Goal: Find contact information: Find contact information

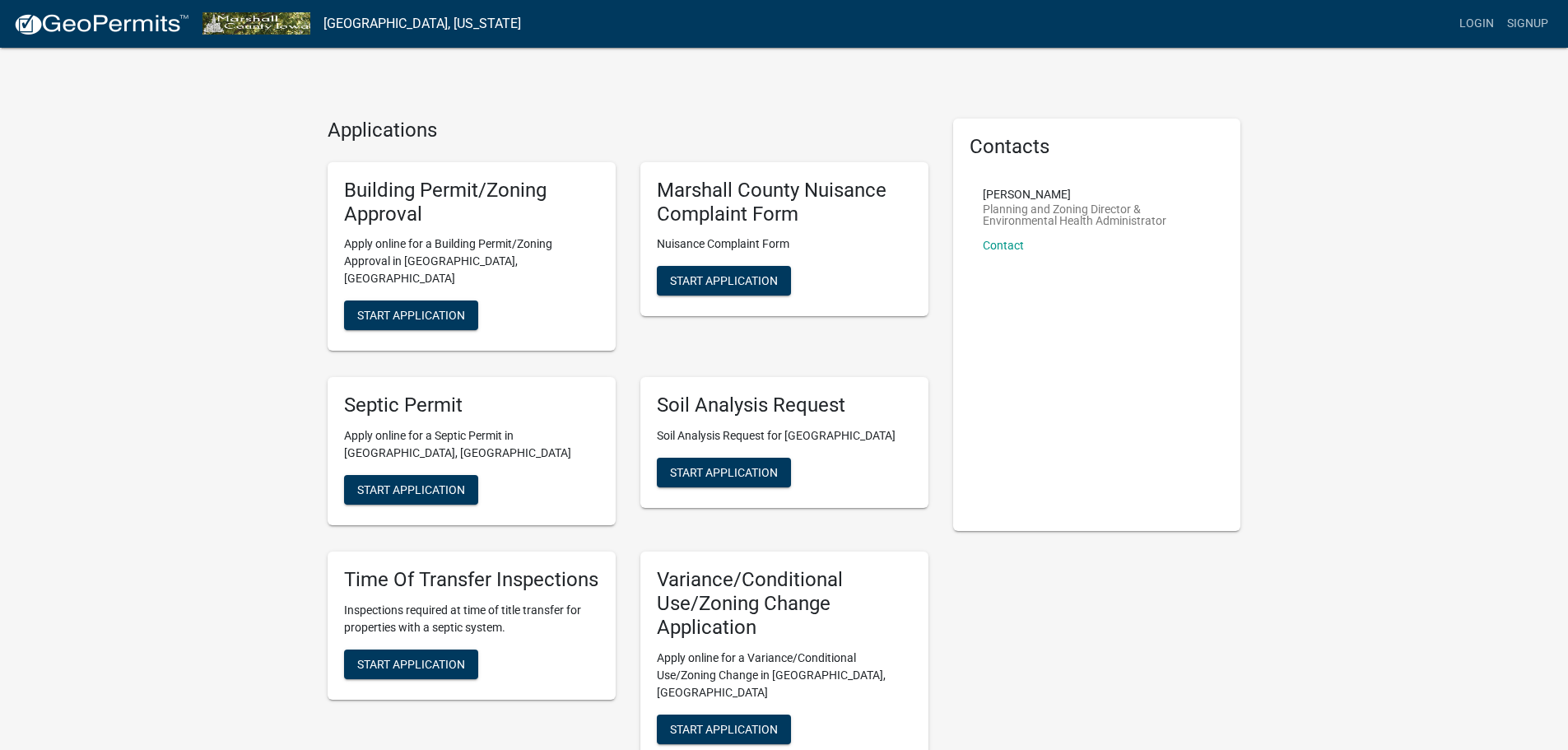
click at [388, 198] on h5 "Building Permit/Zoning Approval" at bounding box center [472, 202] width 255 height 48
click at [387, 269] on p "Apply online for a Building Permit/Zoning Approval in [GEOGRAPHIC_DATA], [GEOGR…" at bounding box center [472, 262] width 255 height 52
drag, startPoint x: 1090, startPoint y: 289, endPoint x: 1055, endPoint y: 287, distance: 35.1
click at [1090, 289] on div "Contacts [PERSON_NAME] Planning and Zoning Director & Environmental Health Admi…" at bounding box center [1097, 324] width 288 height 413
click at [413, 309] on span "Start Application" at bounding box center [411, 315] width 108 height 13
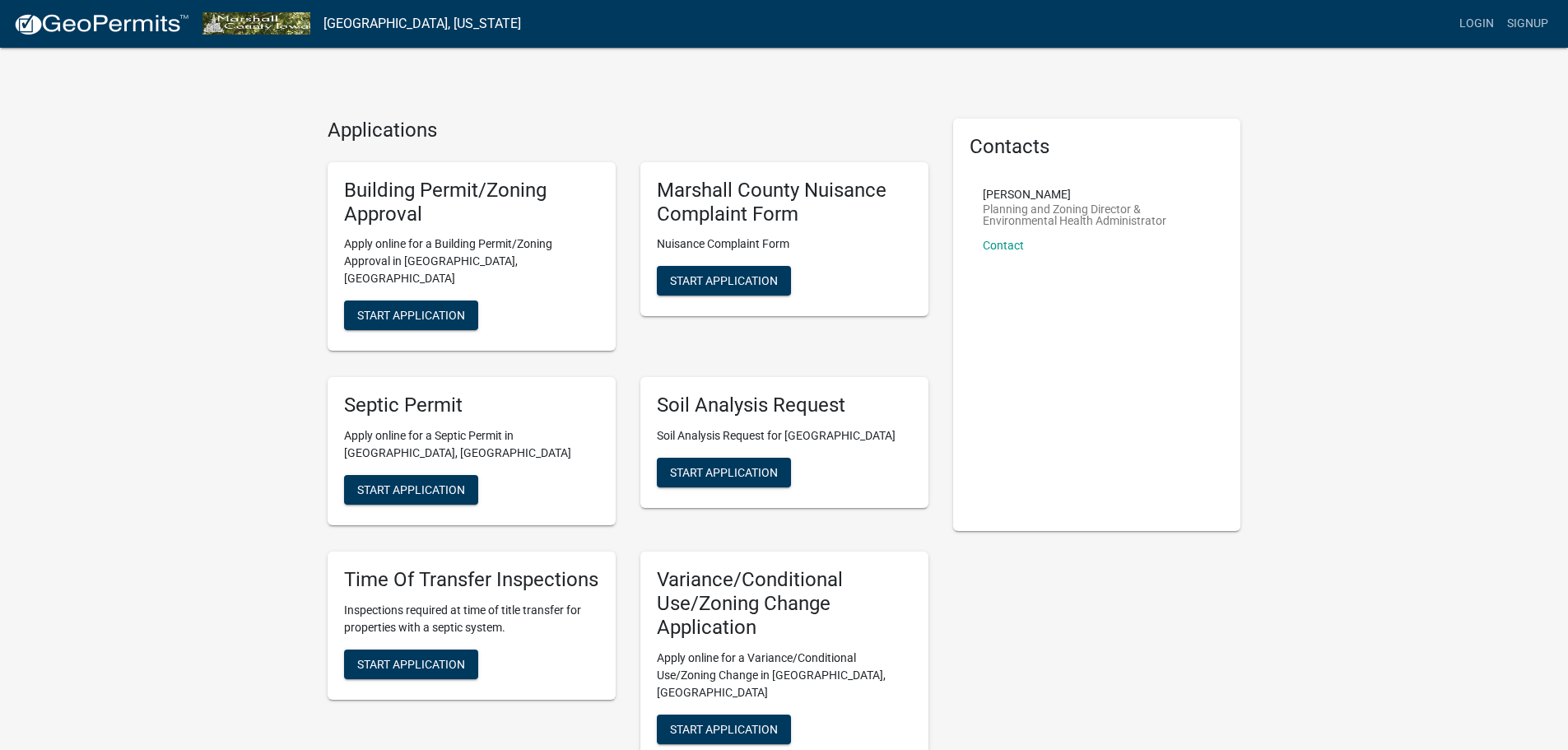
click at [412, 430] on p "Apply online for a Septic Permit in [GEOGRAPHIC_DATA], [GEOGRAPHIC_DATA]" at bounding box center [472, 445] width 255 height 35
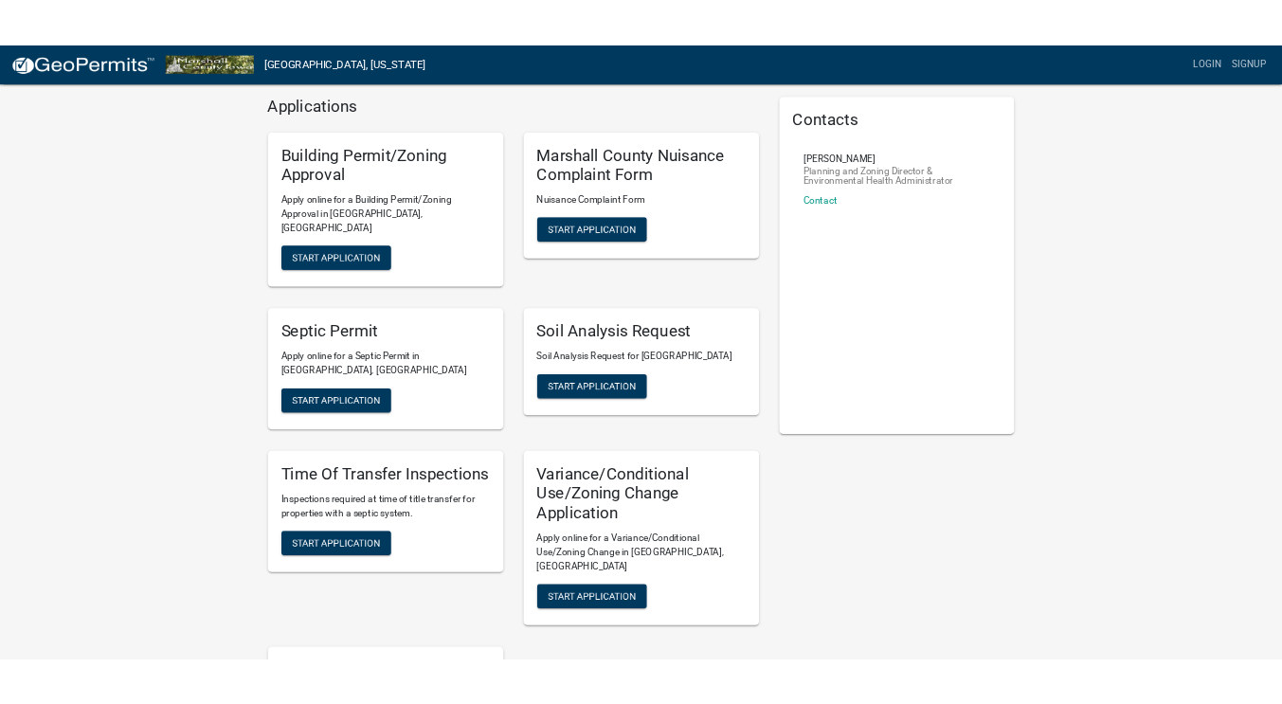
scroll to position [30, 0]
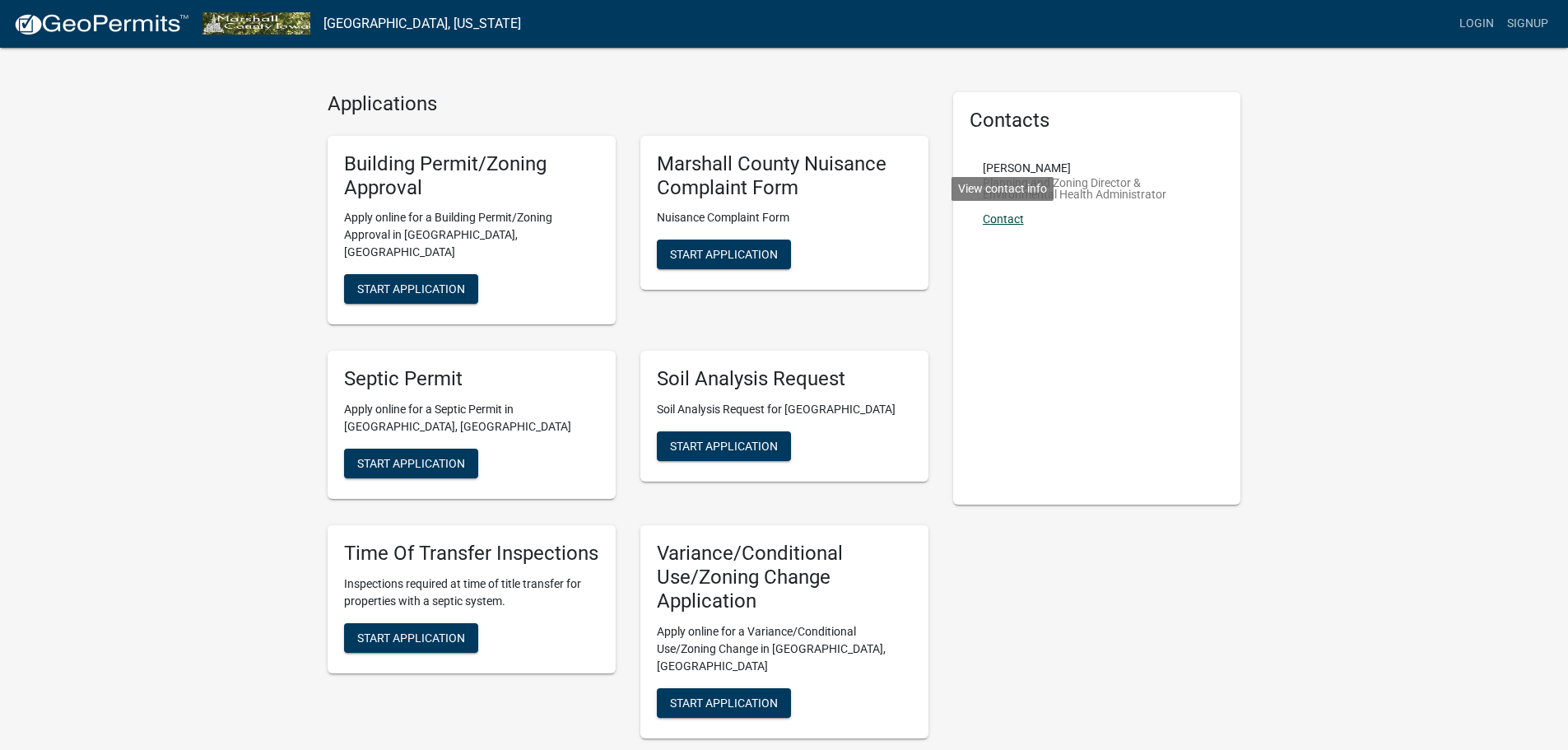
click at [1017, 216] on link "Contact" at bounding box center [1002, 218] width 41 height 13
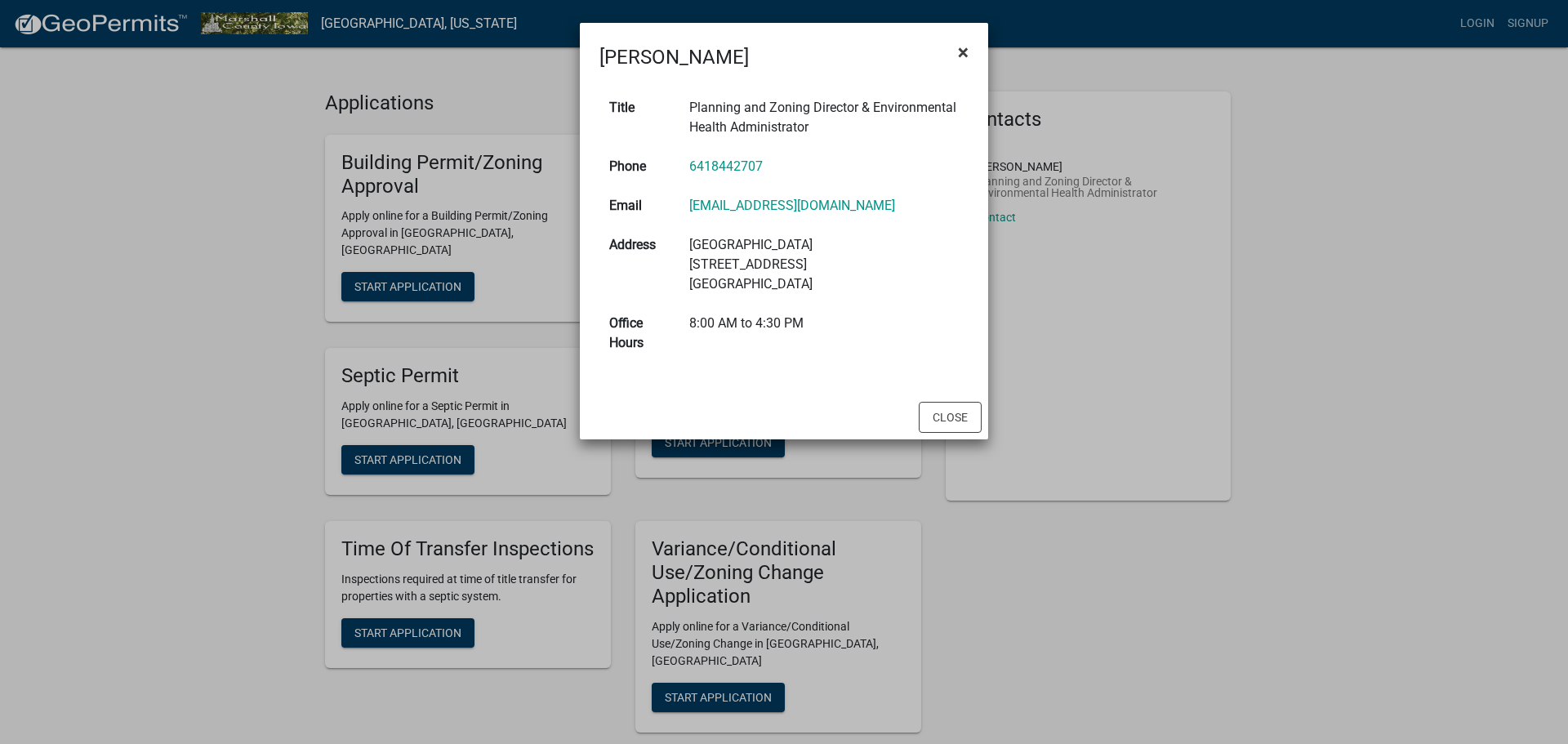
click at [974, 54] on button "×" at bounding box center [963, 52] width 37 height 46
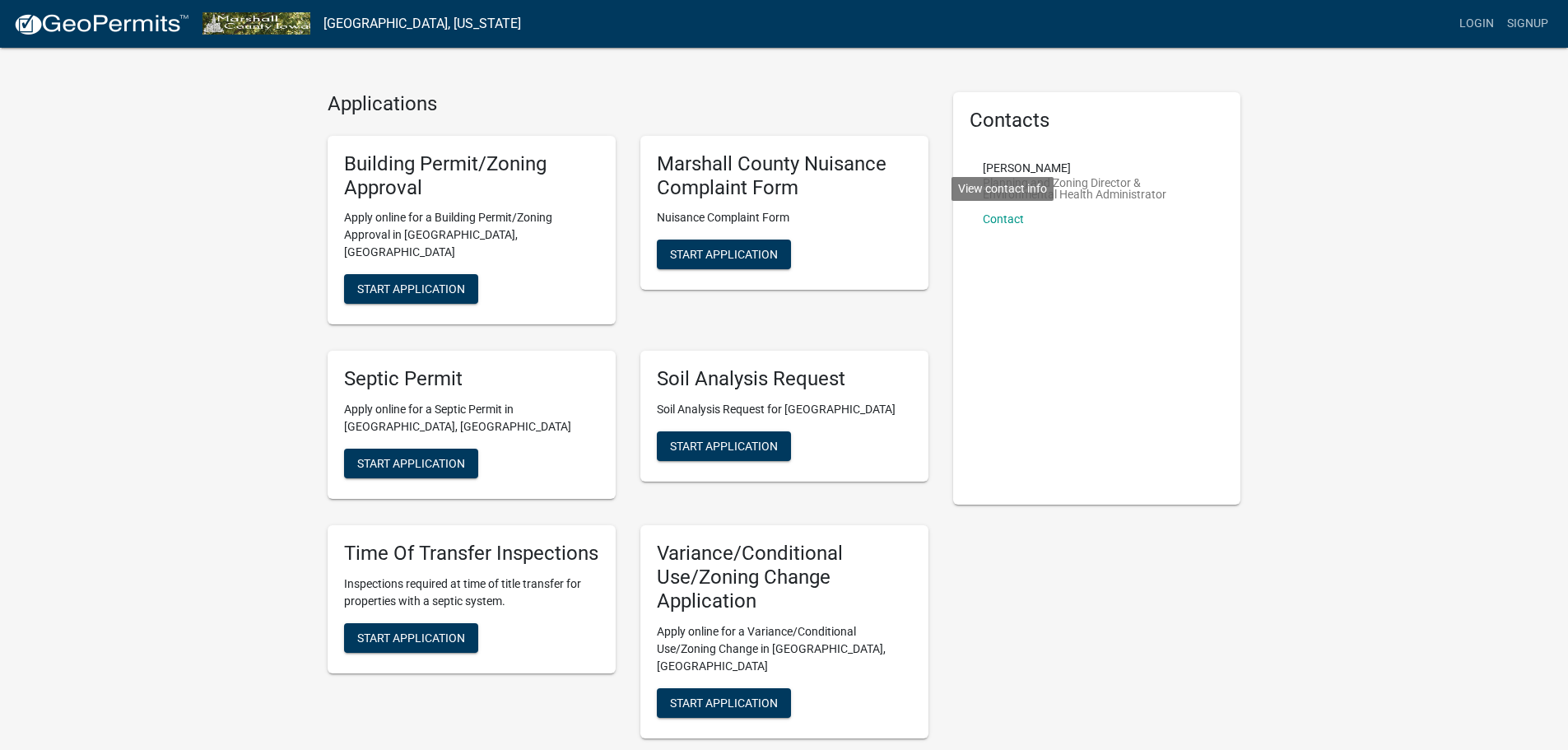
click at [1008, 226] on div "[PERSON_NAME] Planning and Zoning Director & Environmental Health Administrator…" at bounding box center [1096, 200] width 228 height 76
click at [1006, 217] on link "Contact" at bounding box center [1002, 218] width 41 height 13
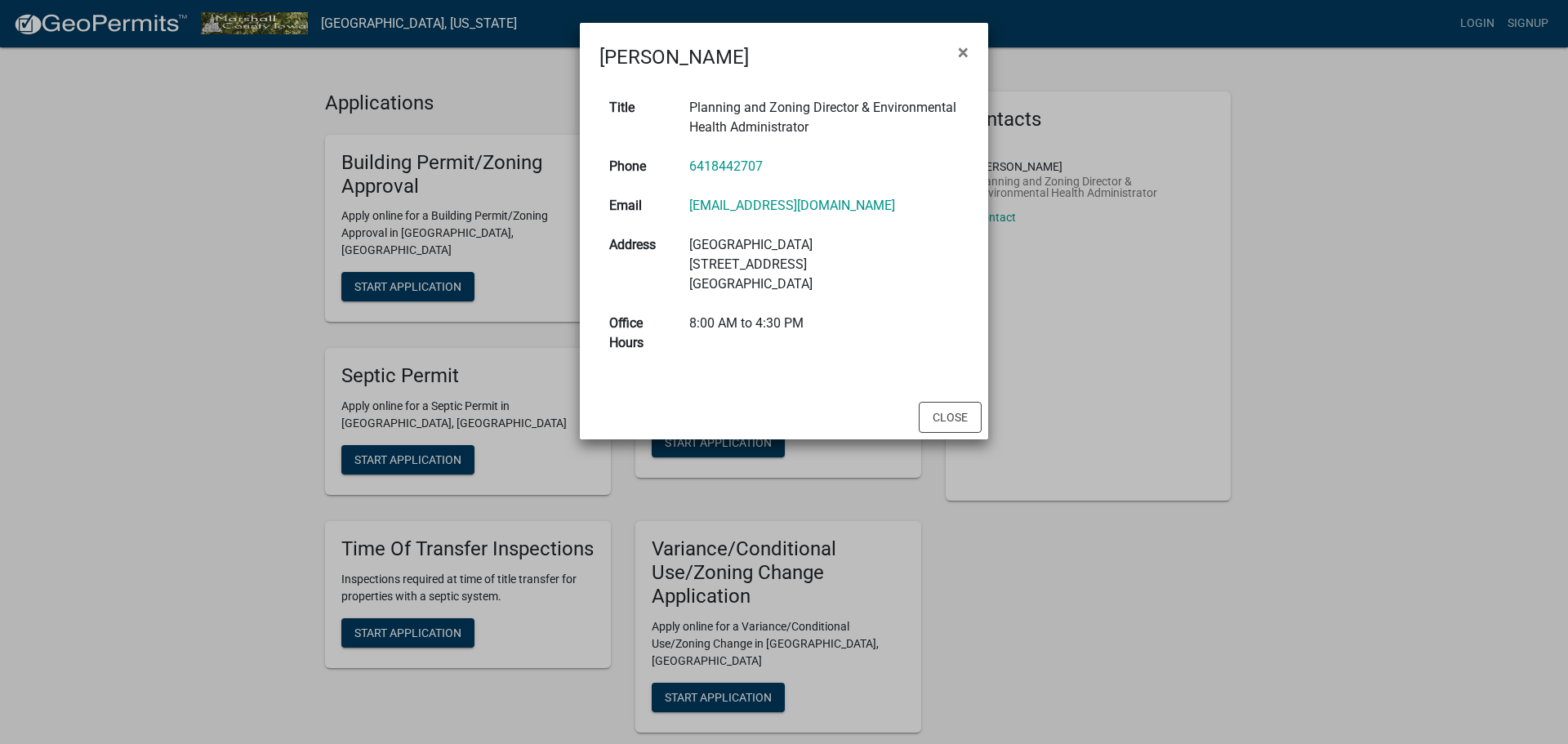
click at [273, 196] on ngb-modal-window "[PERSON_NAME] × Title Planning and Zoning Director & Environmental Health Admin…" at bounding box center [784, 372] width 1568 height 744
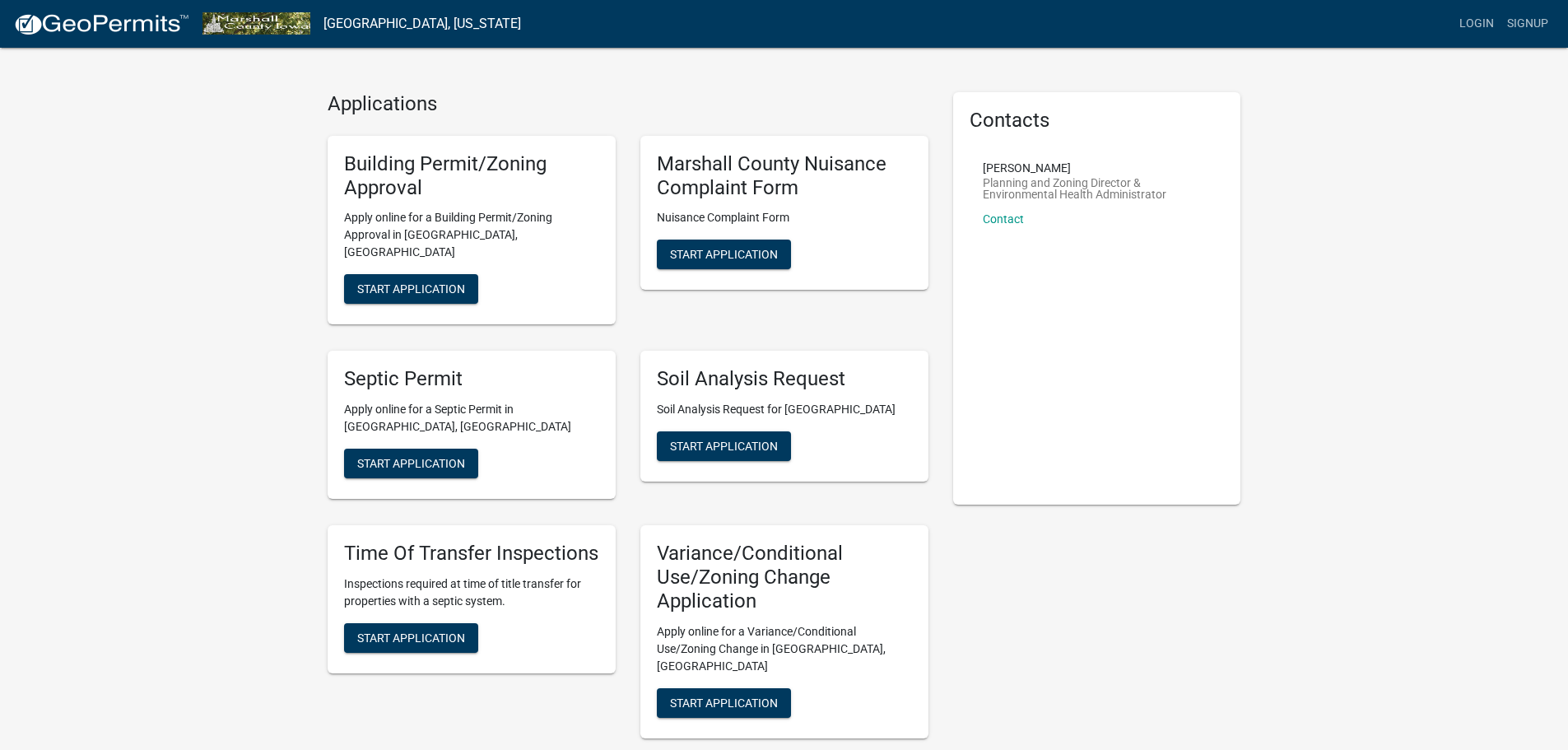
click at [96, 302] on div "Applications Building Permit/Zoning Approval Apply online for a Building Permit…" at bounding box center [784, 627] width 1568 height 1305
click at [205, 185] on div "Applications Building Permit/Zoning Approval Apply online for a Building Permit…" at bounding box center [784, 627] width 1568 height 1305
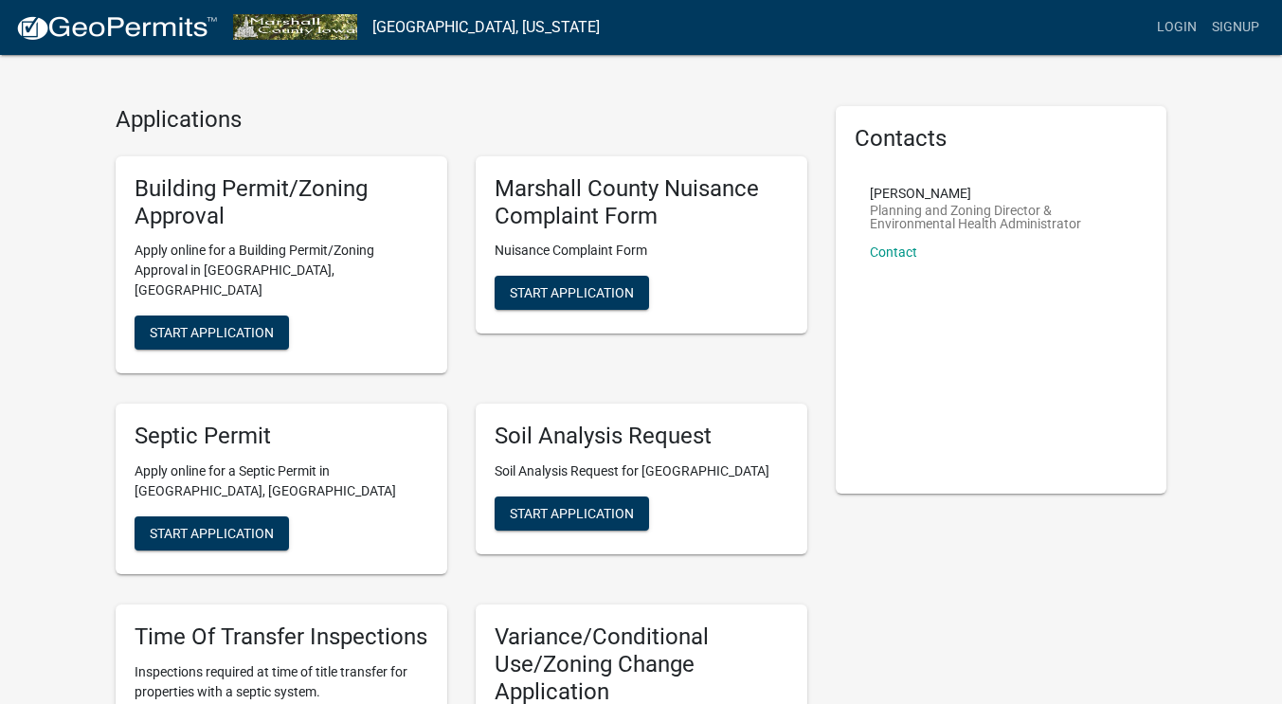
drag, startPoint x: 1093, startPoint y: 569, endPoint x: 1093, endPoint y: 581, distance: 11.4
